Goal: Task Accomplishment & Management: Use online tool/utility

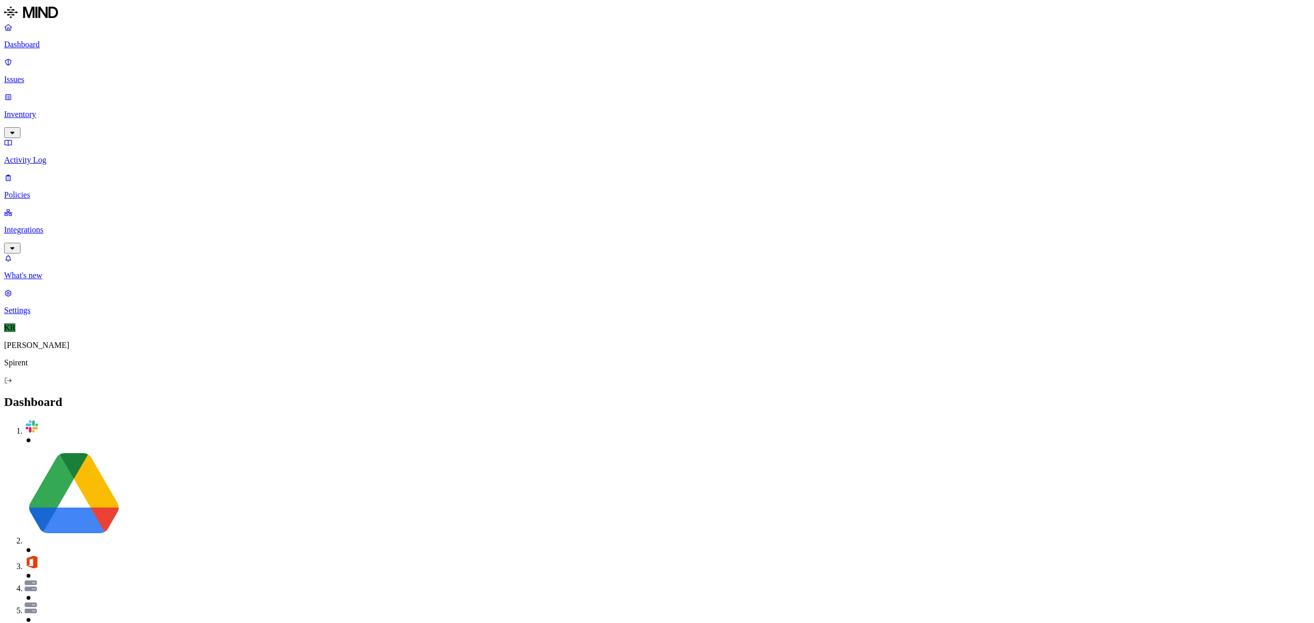
click at [27, 75] on p "Issues" at bounding box center [657, 79] width 1306 height 9
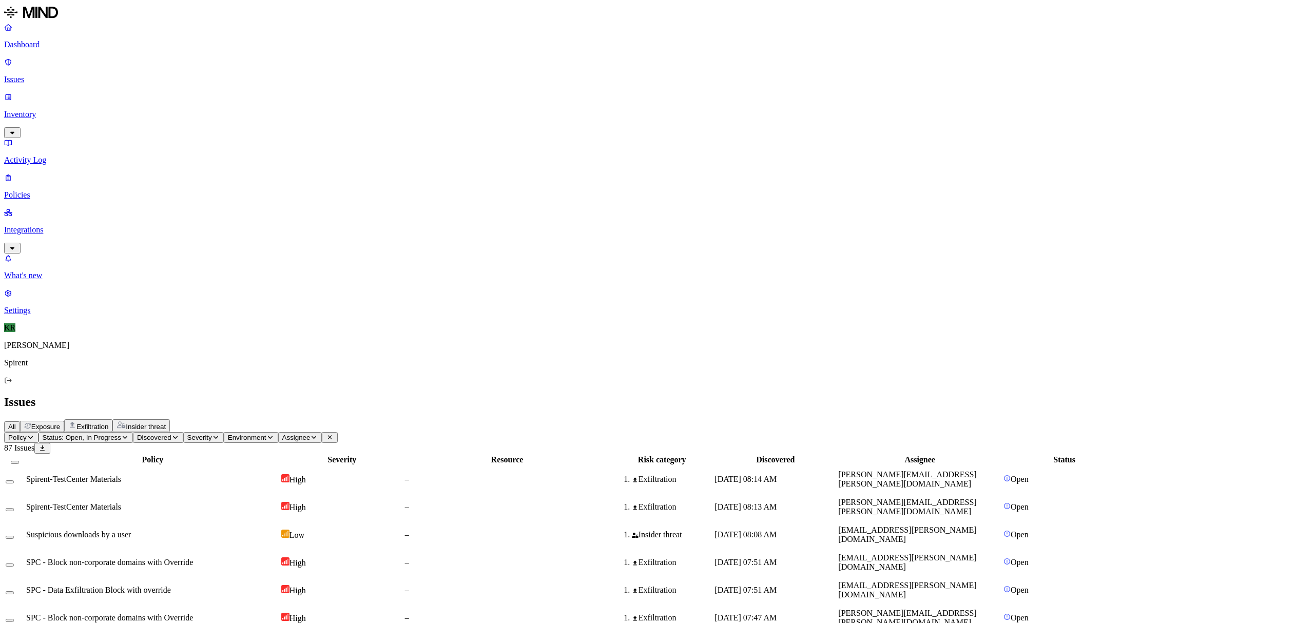
click at [318, 434] on icon "button" at bounding box center [314, 437] width 8 height 6
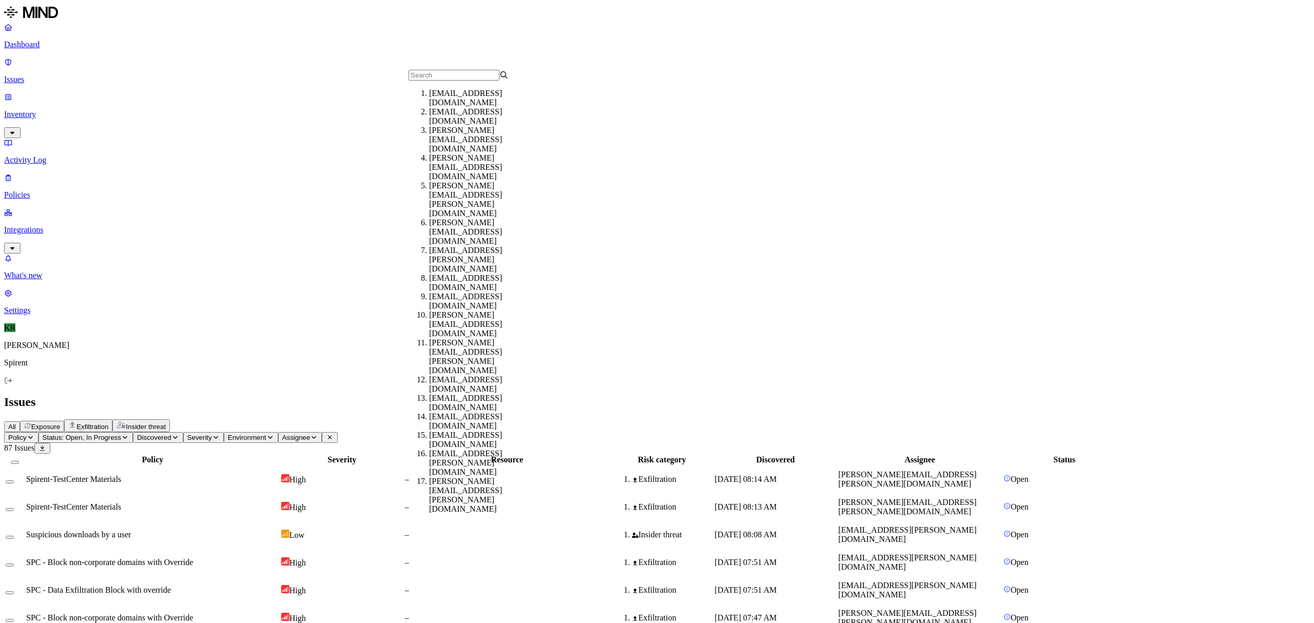
click at [121, 434] on span "Status: Open, In Progress" at bounding box center [82, 438] width 79 height 8
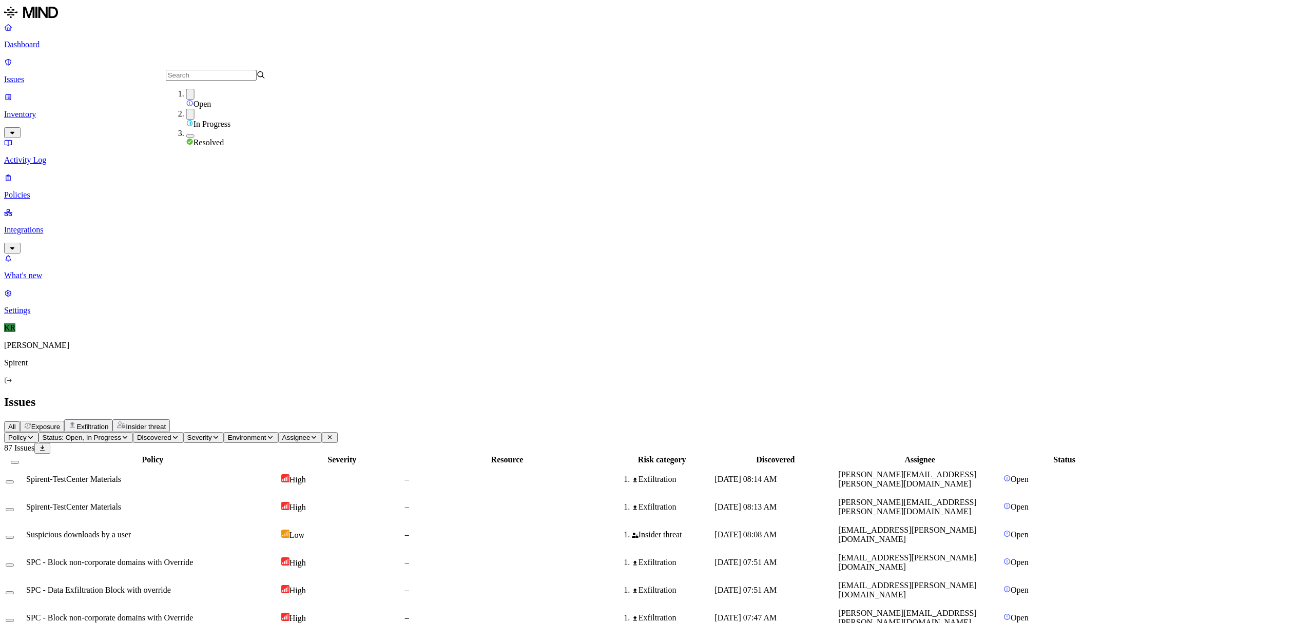
click at [188, 138] on img at bounding box center [189, 141] width 7 height 7
click at [343, 434] on span "Assignee" at bounding box center [329, 438] width 28 height 8
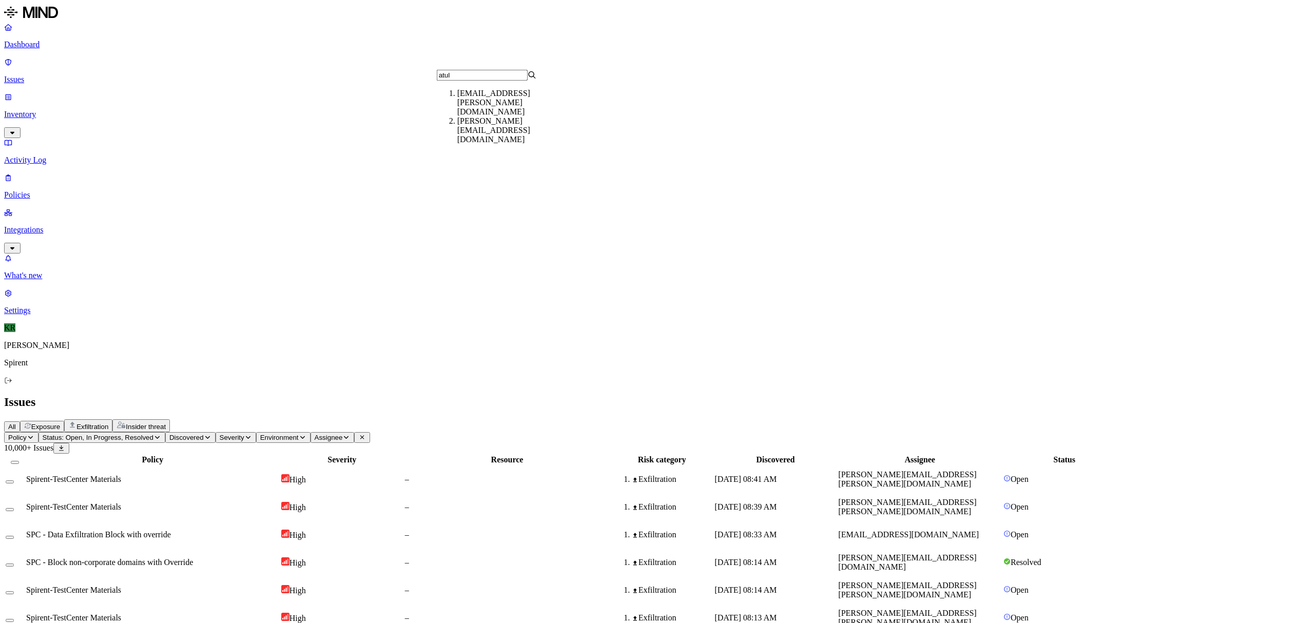
type input "atul"
click at [495, 100] on div "[EMAIL_ADDRESS][PERSON_NAME][DOMAIN_NAME]" at bounding box center [507, 103] width 100 height 28
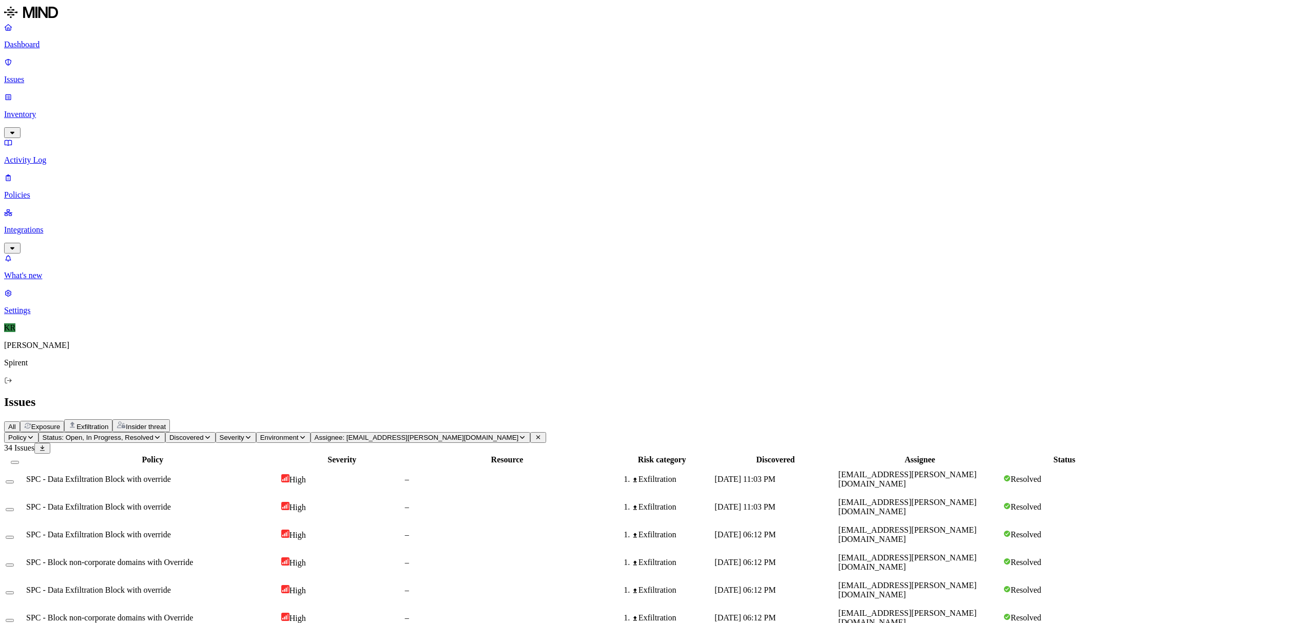
click at [171, 530] on span "SPC - Data Exfiltration Block with override" at bounding box center [98, 534] width 145 height 9
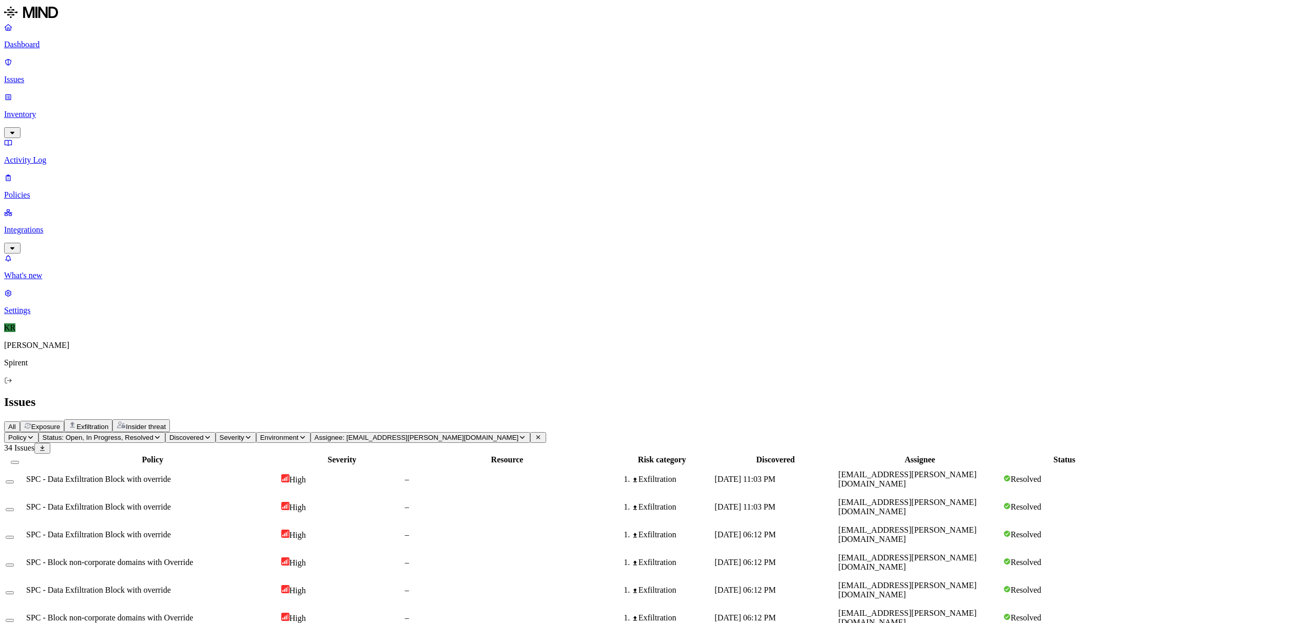
scroll to position [120, 0]
drag, startPoint x: 1039, startPoint y: 101, endPoint x: 955, endPoint y: 118, distance: 85.9
click at [969, 470] on div "[EMAIL_ADDRESS][PERSON_NAME][DOMAIN_NAME]" at bounding box center [919, 479] width 163 height 18
